Goal: Go to known website: Access a specific website the user already knows

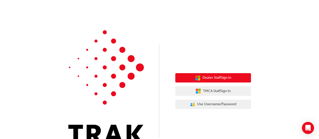
click at [226, 76] on span "Dealer Staff Sign In" at bounding box center [217, 78] width 29 height 6
